Goal: Information Seeking & Learning: Check status

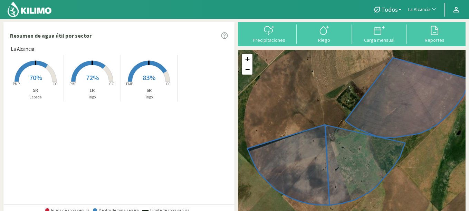
click at [420, 11] on span "La Alcancia" at bounding box center [419, 9] width 22 height 7
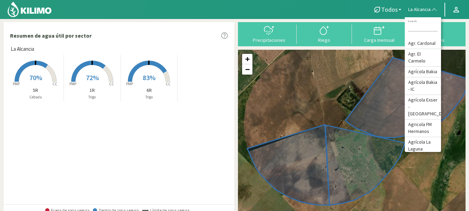
click at [415, 25] on input at bounding box center [422, 27] width 29 height 7
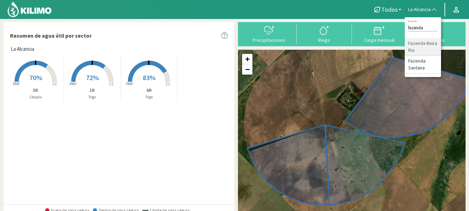
type input "fazenda"
click at [411, 50] on li "Fazenda Beira Rio" at bounding box center [423, 47] width 36 height 18
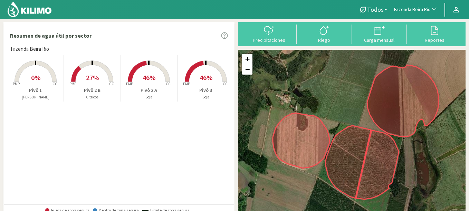
click at [83, 78] on rect at bounding box center [92, 82] width 55 height 55
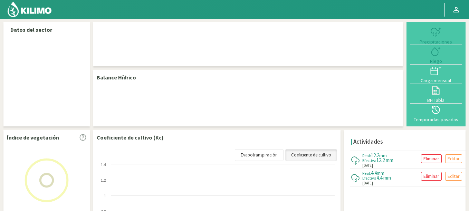
select select "105: Object"
select select "2: Object"
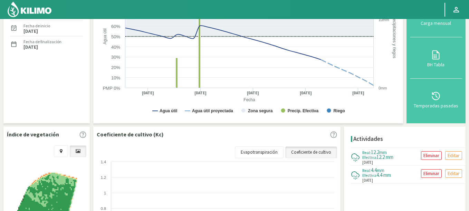
scroll to position [207, 0]
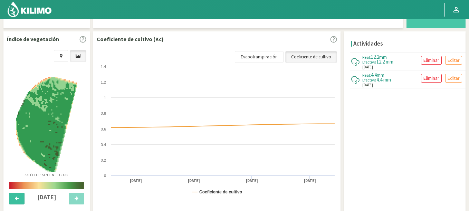
click at [15, 198] on button at bounding box center [17, 199] width 16 height 12
click at [76, 198] on icon at bounding box center [77, 198] width 4 height 4
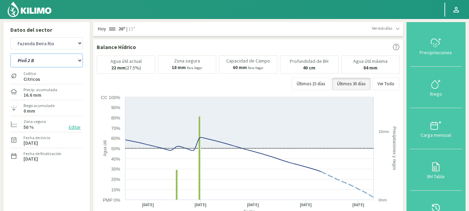
click at [41, 64] on select "Pivô 1 Pivô 2 A Pivô 2 B Pivô 3" at bounding box center [46, 61] width 73 height 14
click at [29, 63] on select "Pivô 1 Pivô 2 A Pivô 2 B Pivô 3" at bounding box center [46, 61] width 73 height 14
click at [22, 143] on div "Fecha de inicio [DATE]" at bounding box center [46, 140] width 73 height 15
